Goal: Find specific page/section: Find specific page/section

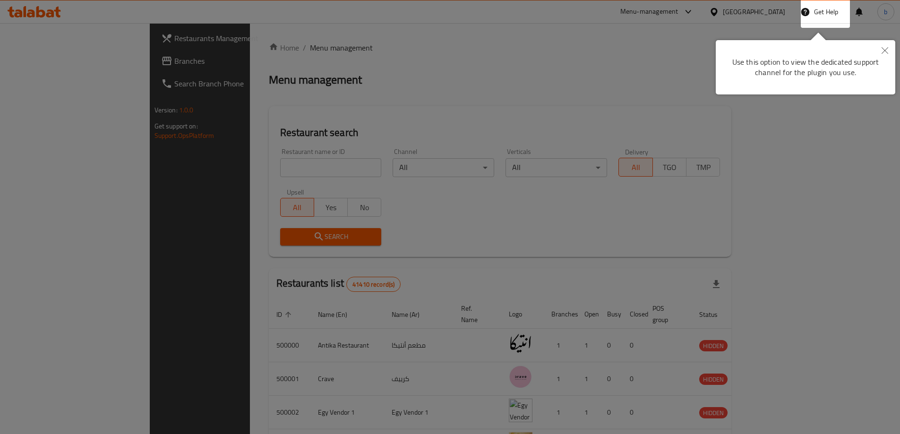
click at [885, 51] on icon "Close" at bounding box center [884, 50] width 7 height 7
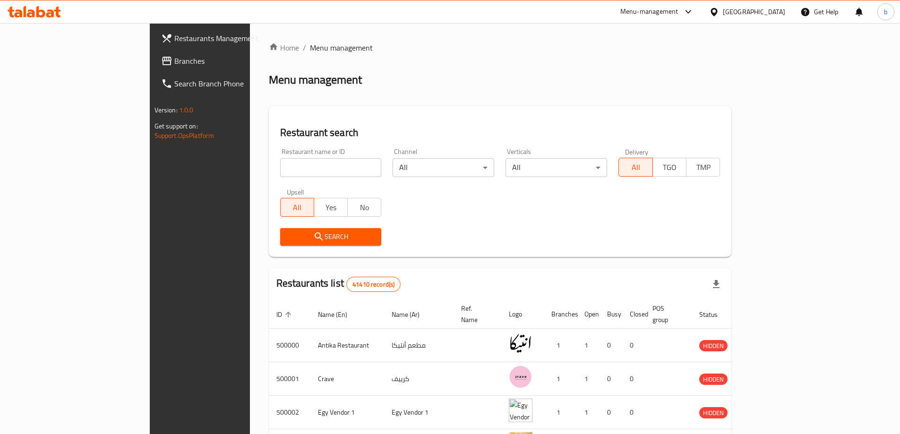
click at [154, 54] on link "Branches" at bounding box center [227, 61] width 146 height 23
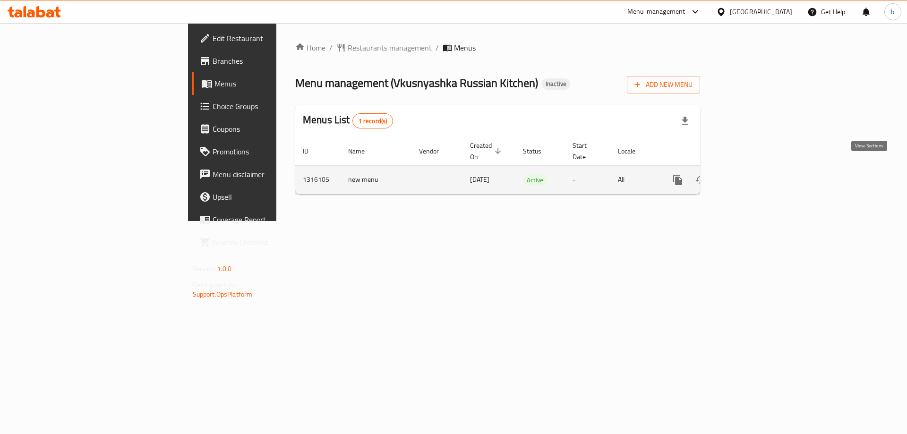
click at [752, 174] on icon "enhanced table" at bounding box center [745, 179] width 11 height 11
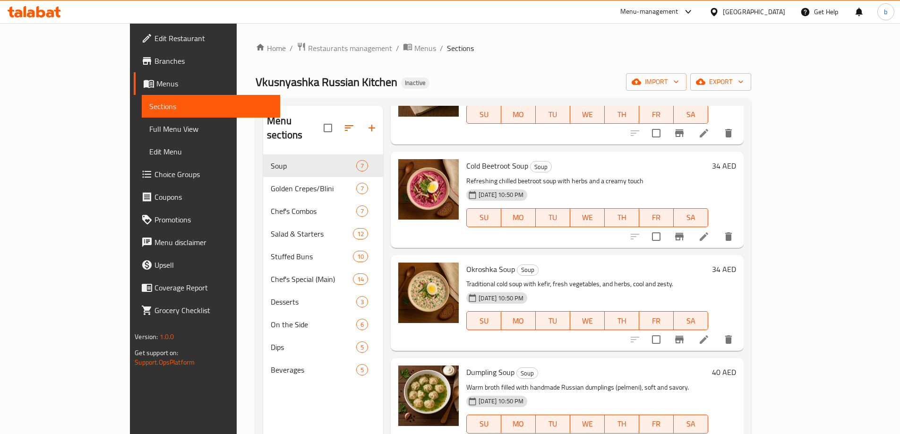
scroll to position [312, 0]
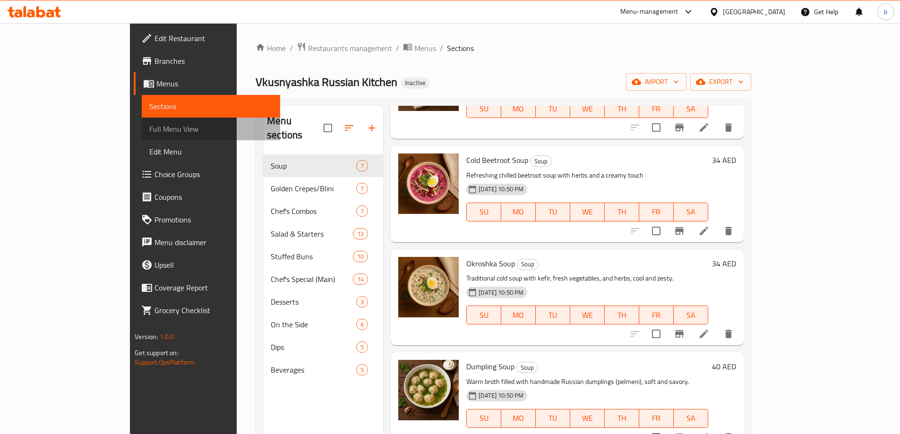
click at [149, 129] on span "Full Menu View" at bounding box center [210, 128] width 123 height 11
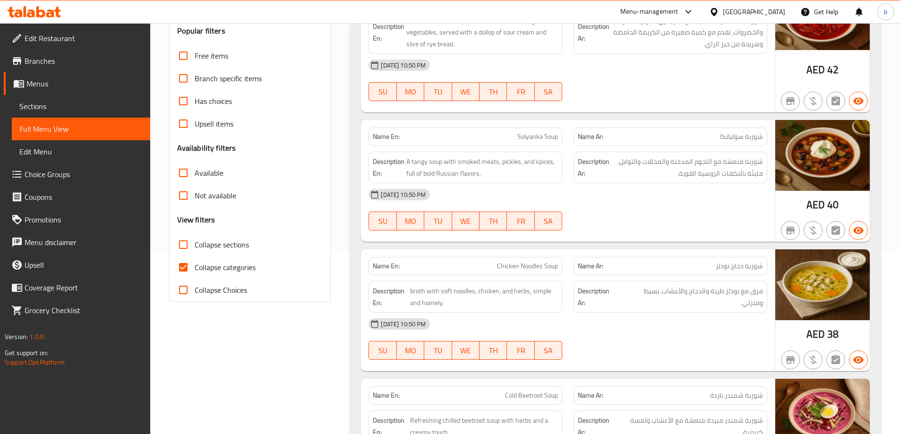
scroll to position [189, 0]
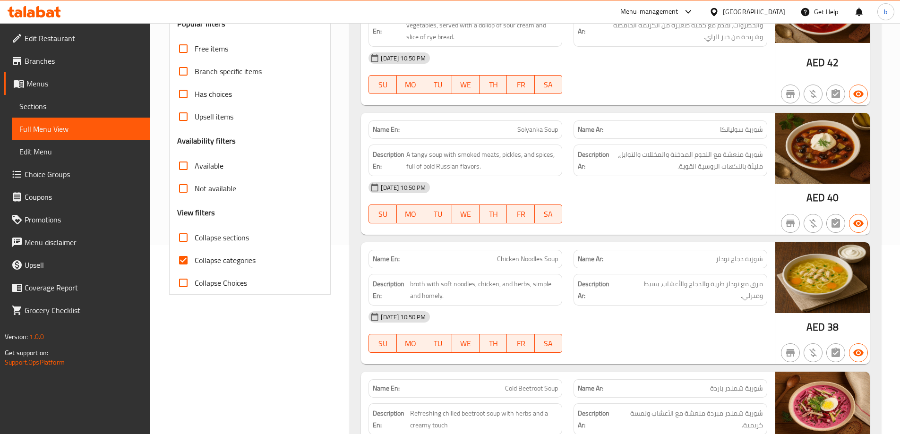
click at [185, 257] on input "Collapse categories" at bounding box center [183, 260] width 23 height 23
checkbox input "false"
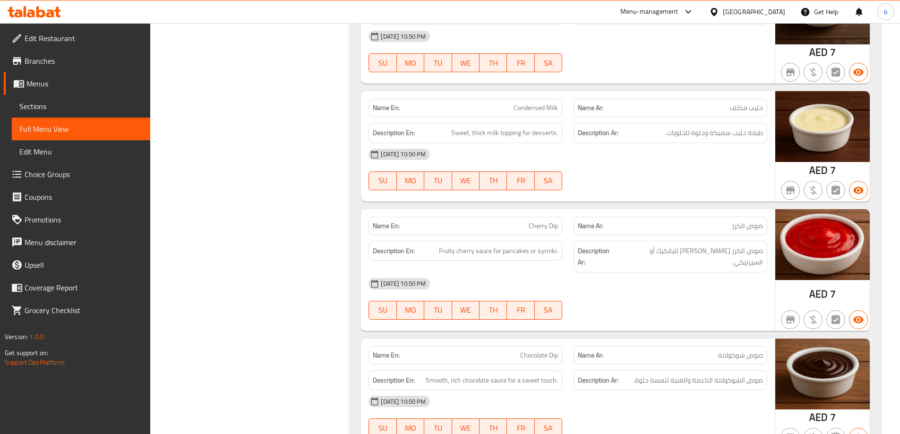
scroll to position [8990, 0]
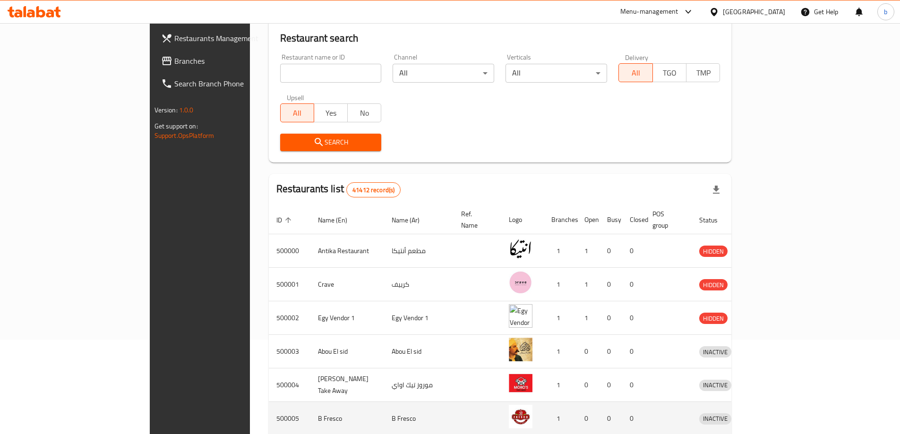
scroll to position [236, 0]
